Goal: Task Accomplishment & Management: Complete application form

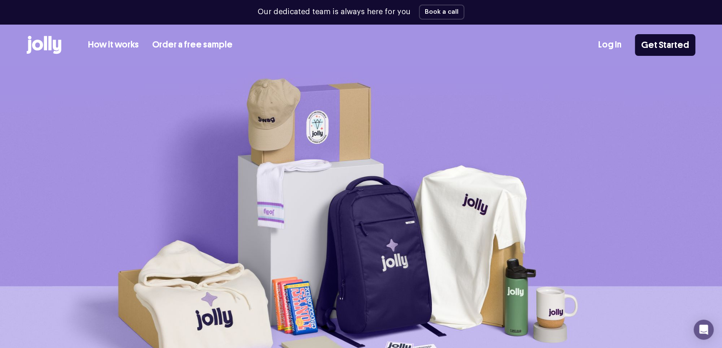
click at [662, 30] on div "How it works Order a free sample Log In Get Started" at bounding box center [361, 45] width 669 height 41
click at [662, 46] on link "Get Started" at bounding box center [665, 46] width 60 height 22
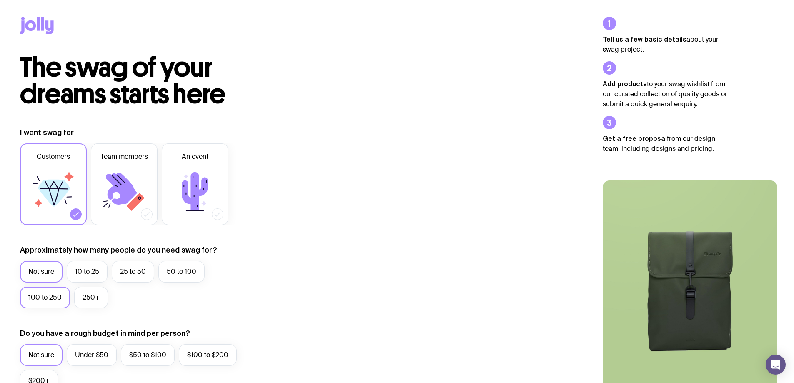
click at [60, 293] on label "100 to 250" at bounding box center [45, 298] width 50 height 22
click at [0, 0] on input "100 to 250" at bounding box center [0, 0] width 0 height 0
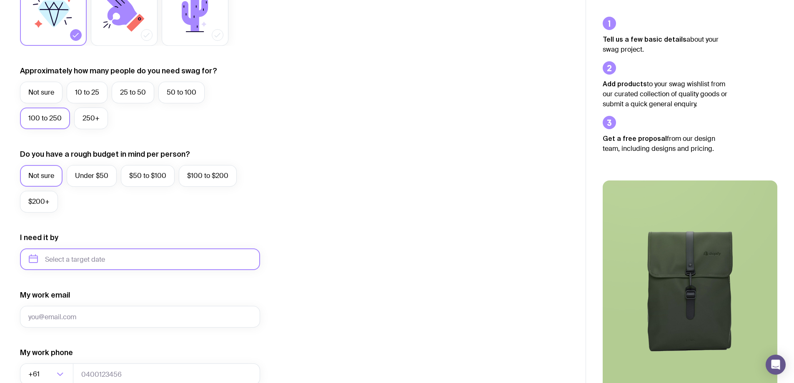
scroll to position [188, 0]
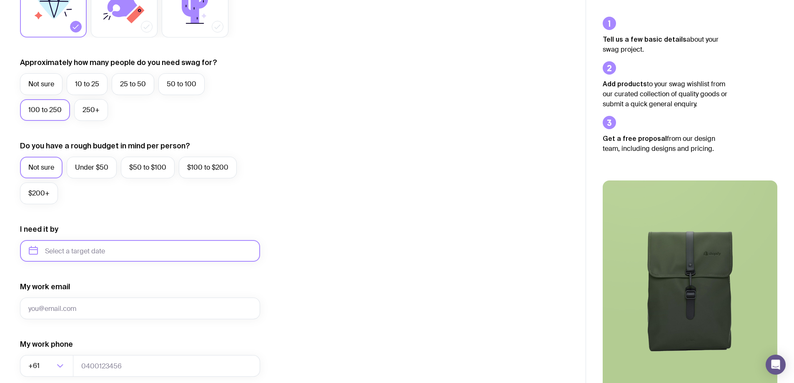
click at [86, 255] on input "text" at bounding box center [140, 251] width 240 height 22
click at [105, 353] on button "Dec" at bounding box center [107, 353] width 30 height 17
type input "[DATE]"
click at [94, 309] on input "My work email" at bounding box center [140, 309] width 240 height 22
type input "[PERSON_NAME][EMAIL_ADDRESS][PERSON_NAME][DOMAIN_NAME]"
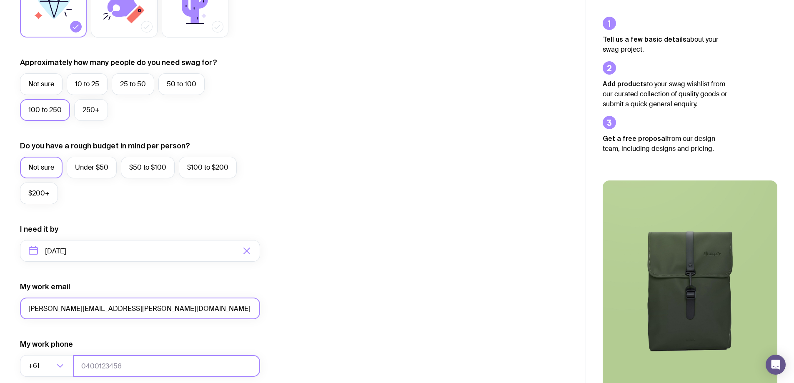
type input "0439087152"
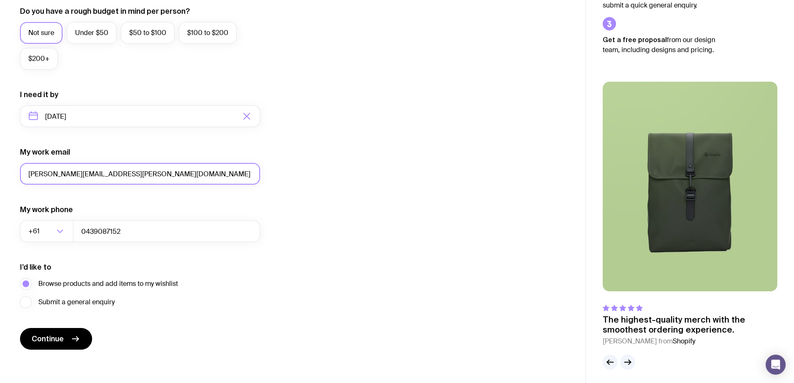
scroll to position [323, 0]
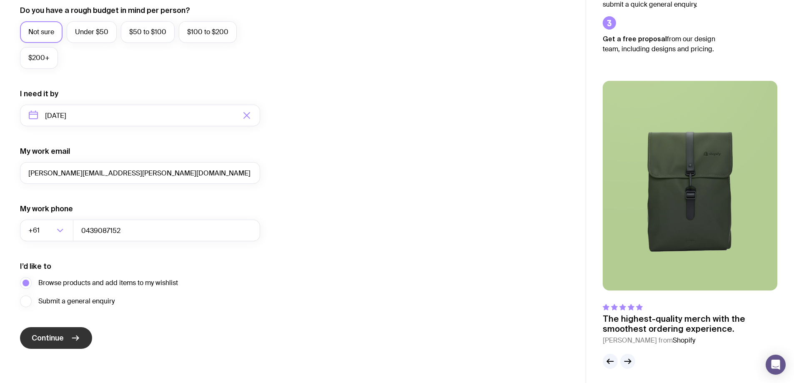
click at [75, 338] on icon "submit" at bounding box center [75, 338] width 10 height 10
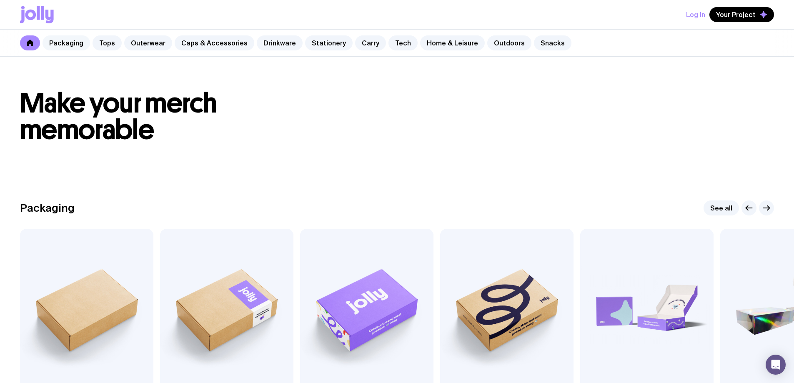
click at [70, 47] on link "Packaging" at bounding box center [67, 42] width 48 height 15
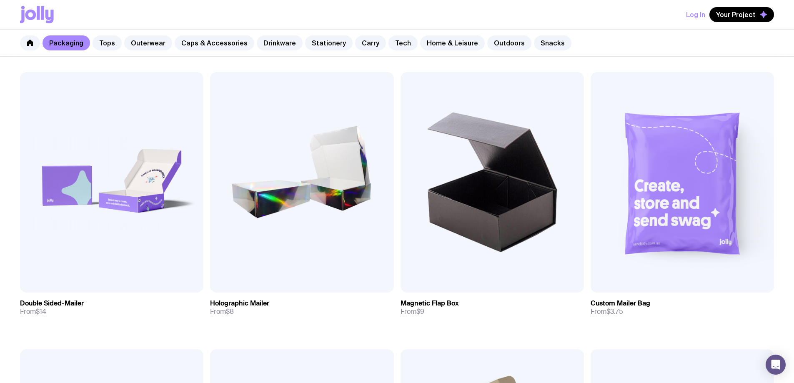
scroll to position [438, 0]
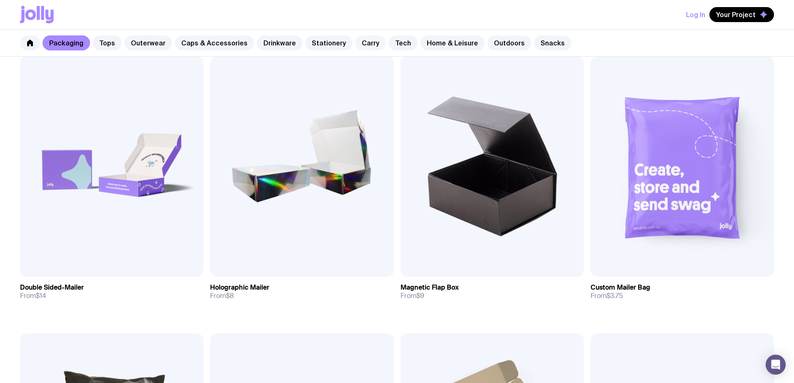
click at [368, 45] on link "Carry" at bounding box center [370, 42] width 31 height 15
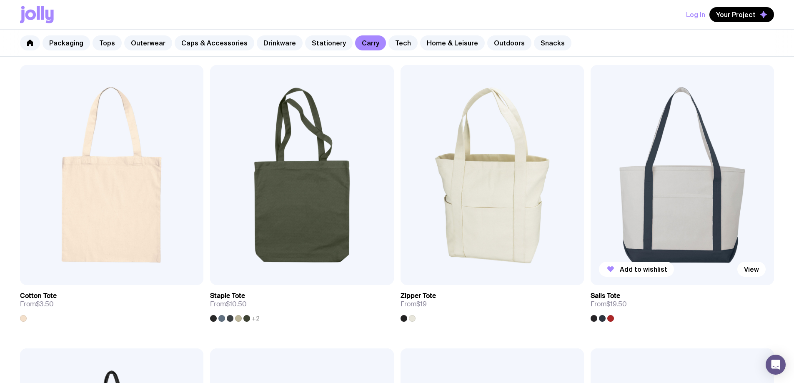
scroll to position [146, 0]
